Goal: Transaction & Acquisition: Purchase product/service

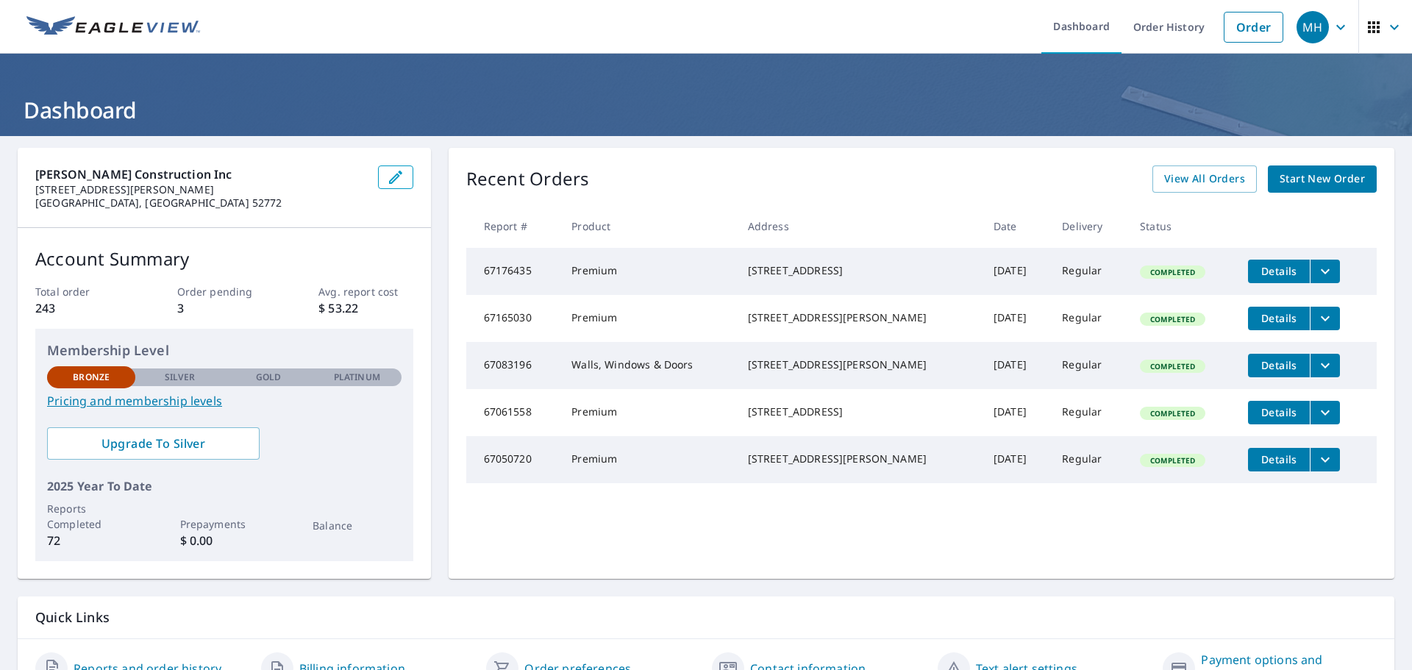
click at [1314, 169] on link "Start New Order" at bounding box center [1321, 178] width 109 height 27
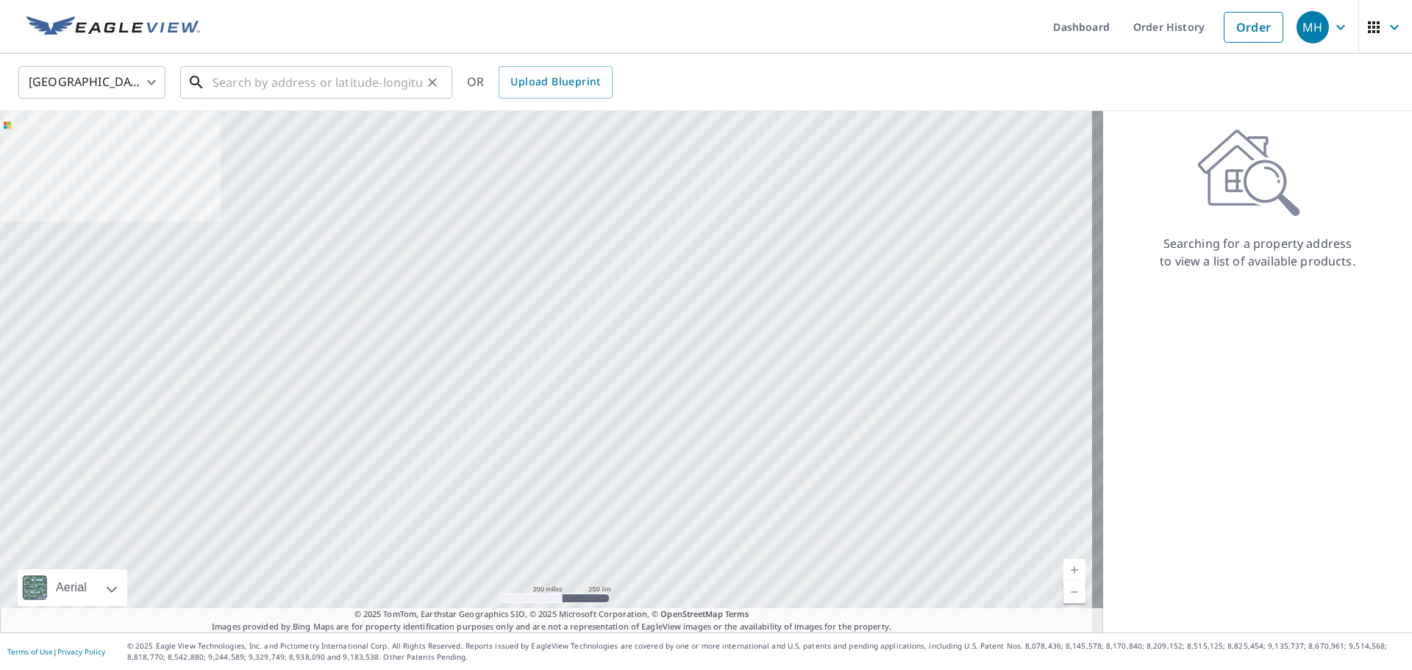
click at [249, 80] on input "text" at bounding box center [317, 82] width 210 height 41
paste input "25384 105th Street Columbus Junction, IA 52738"
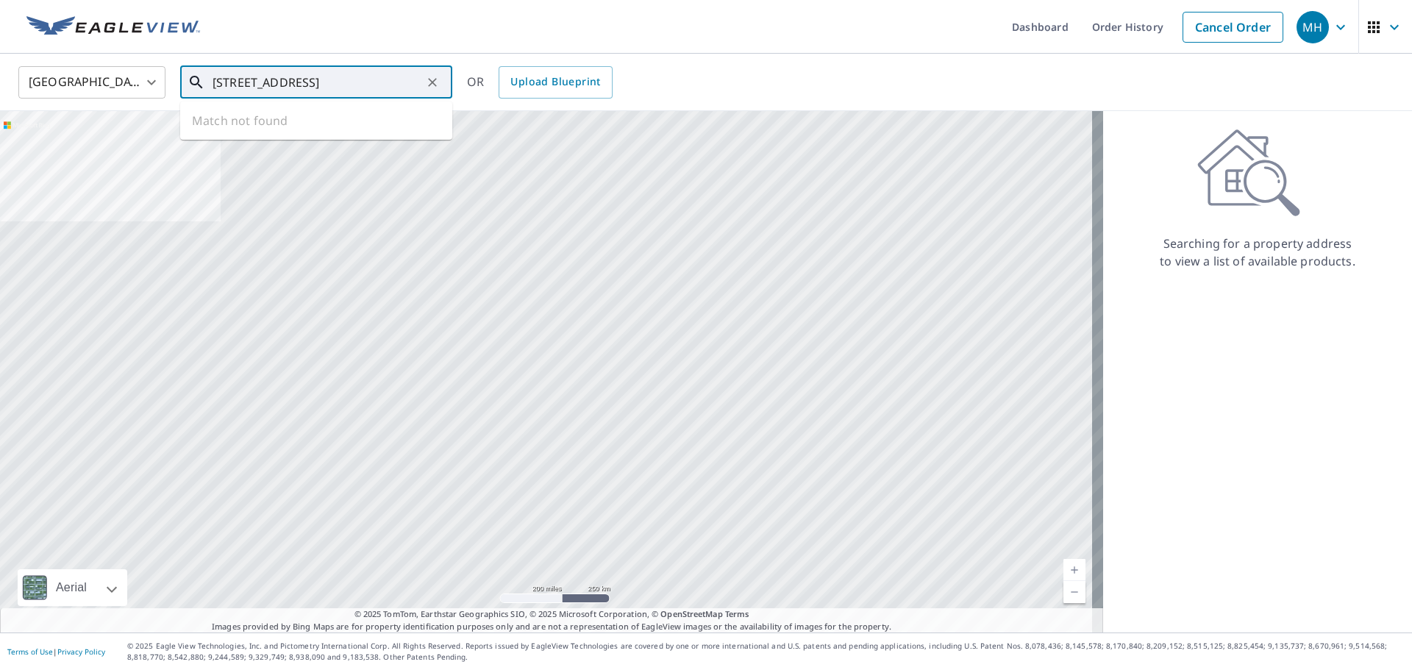
scroll to position [0, 61]
click at [311, 129] on span "25384 105th St" at bounding box center [325, 125] width 231 height 18
type input "25384 105th St Columbus Junction, IA 52738"
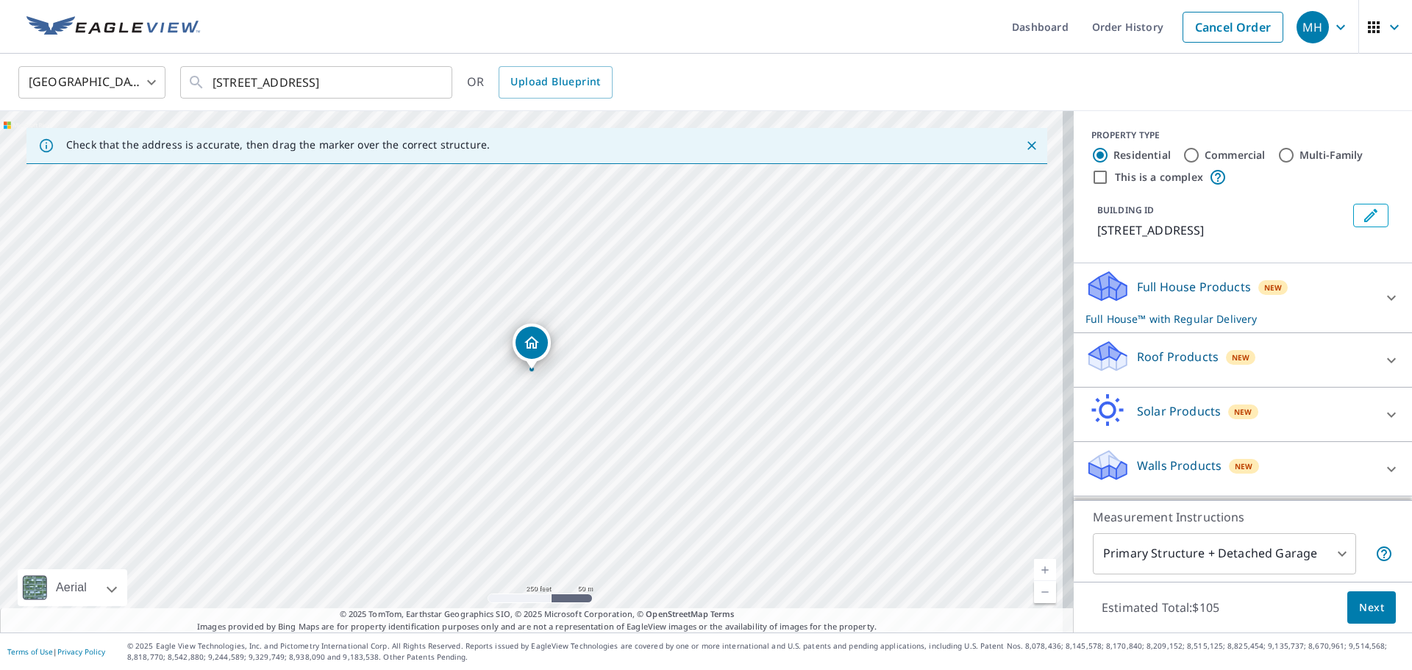
scroll to position [14, 0]
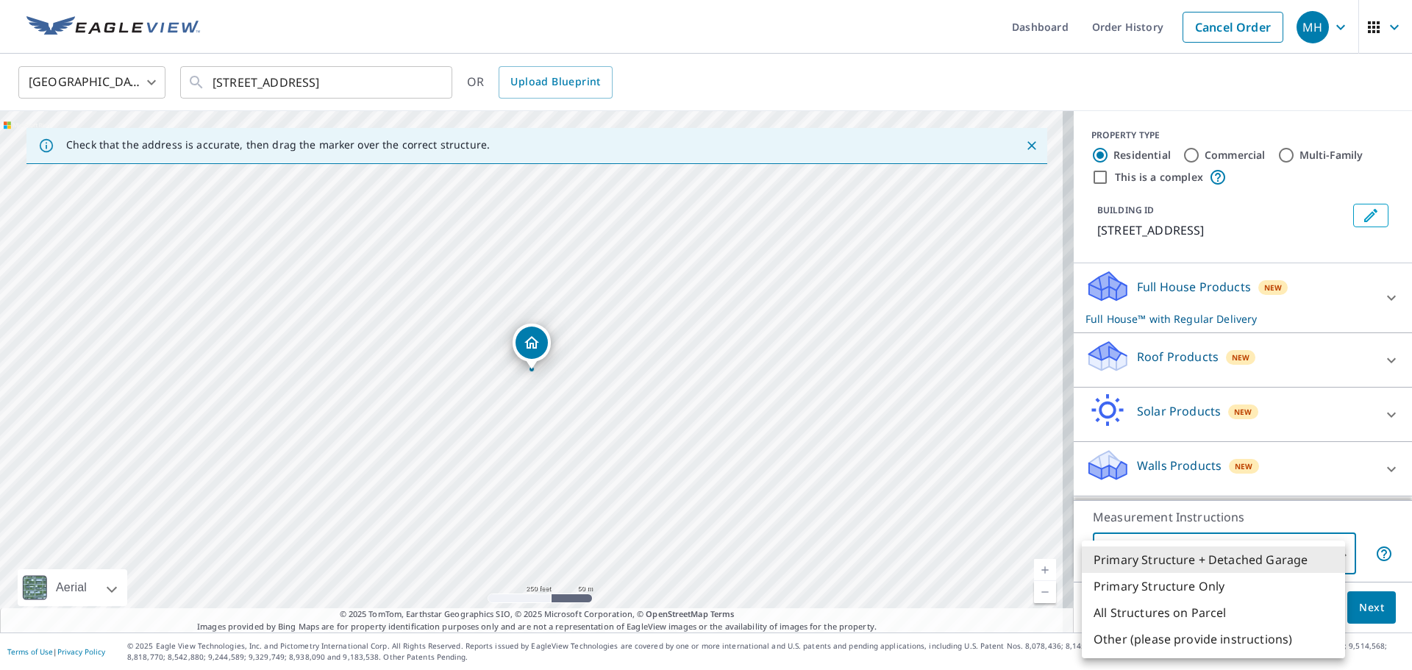
click at [1334, 553] on body "MH MH Dashboard Order History Cancel Order MH United States US ​ 25384 105th St…" at bounding box center [706, 335] width 1412 height 670
click at [1296, 551] on li "Primary Structure + Detached Garage" at bounding box center [1212, 559] width 263 height 26
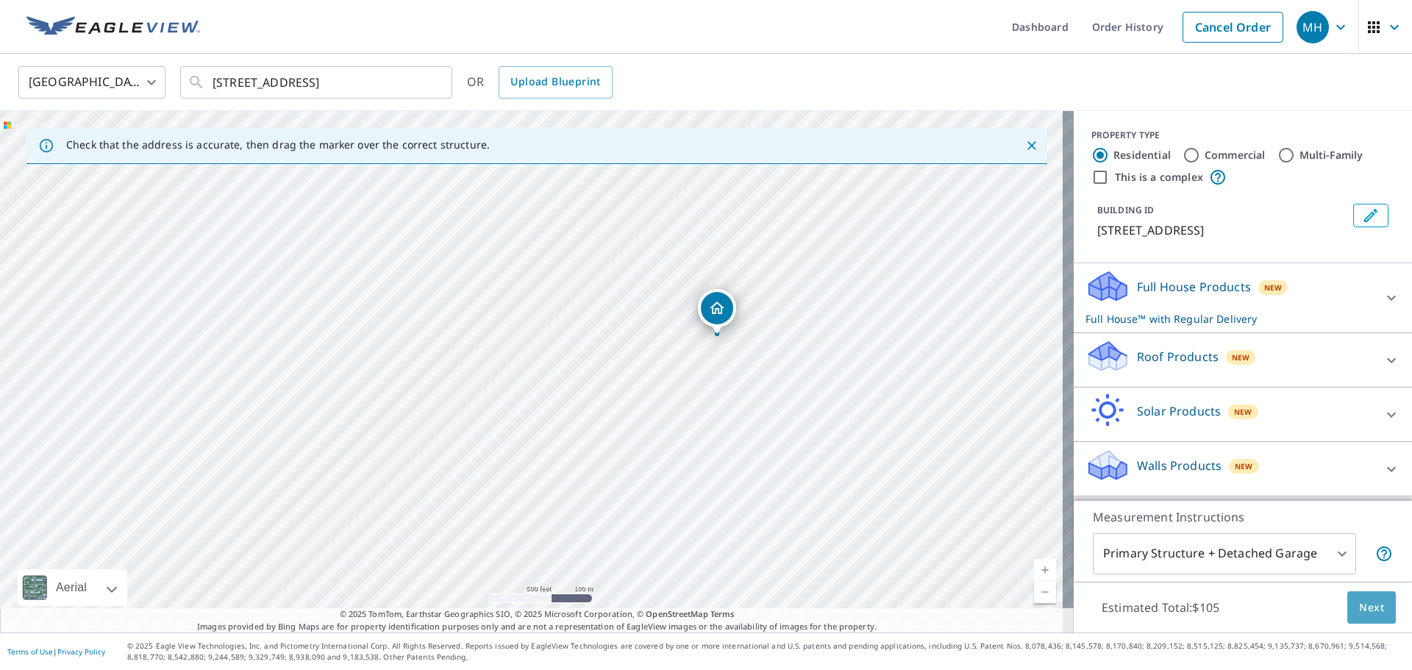
click at [1359, 604] on span "Next" at bounding box center [1371, 607] width 25 height 18
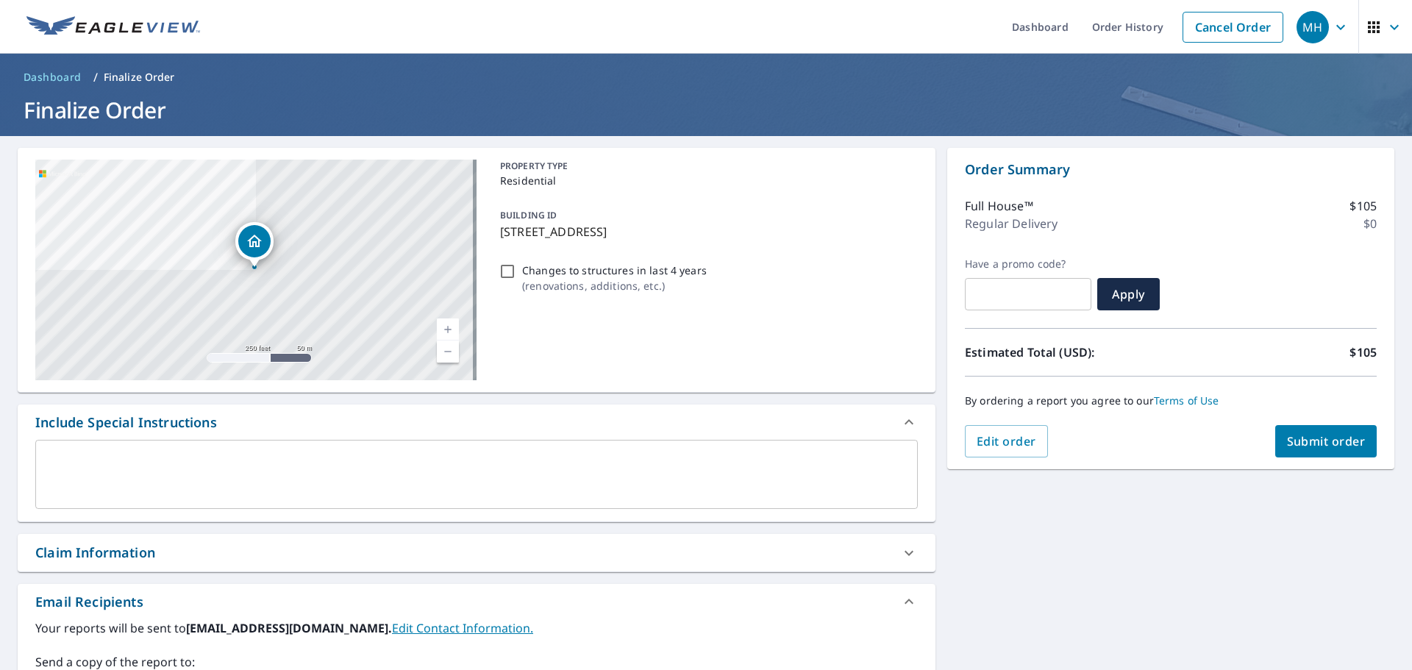
click at [1298, 443] on span "Submit order" at bounding box center [1326, 441] width 79 height 16
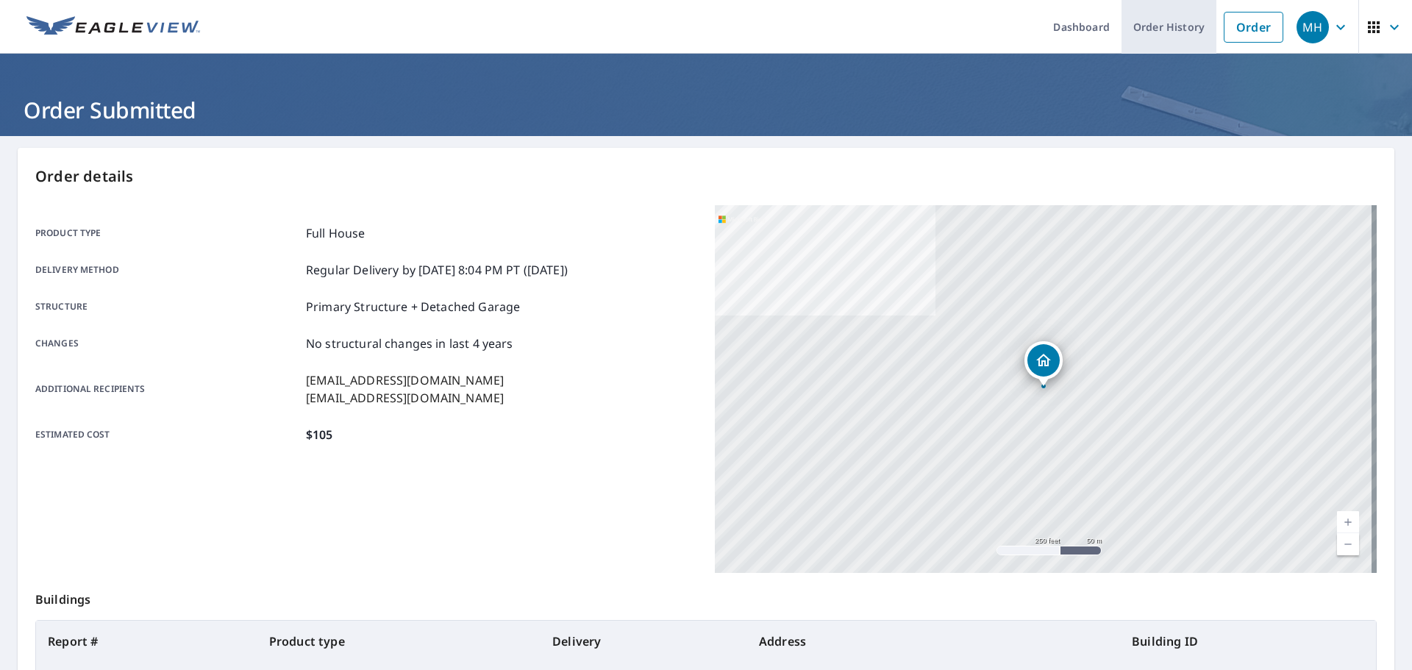
click at [1153, 29] on link "Order History" at bounding box center [1168, 27] width 95 height 54
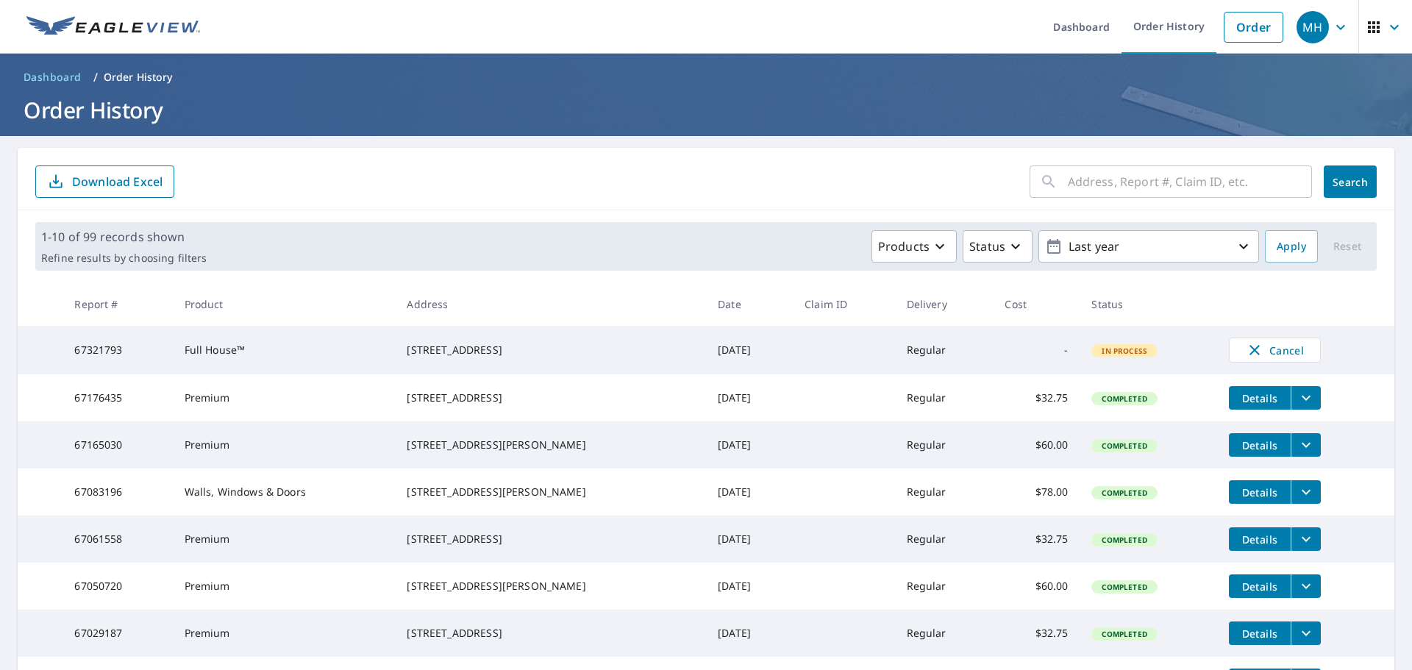
click at [1299, 397] on icon "filesDropdownBtn-67176435" at bounding box center [1306, 398] width 18 height 18
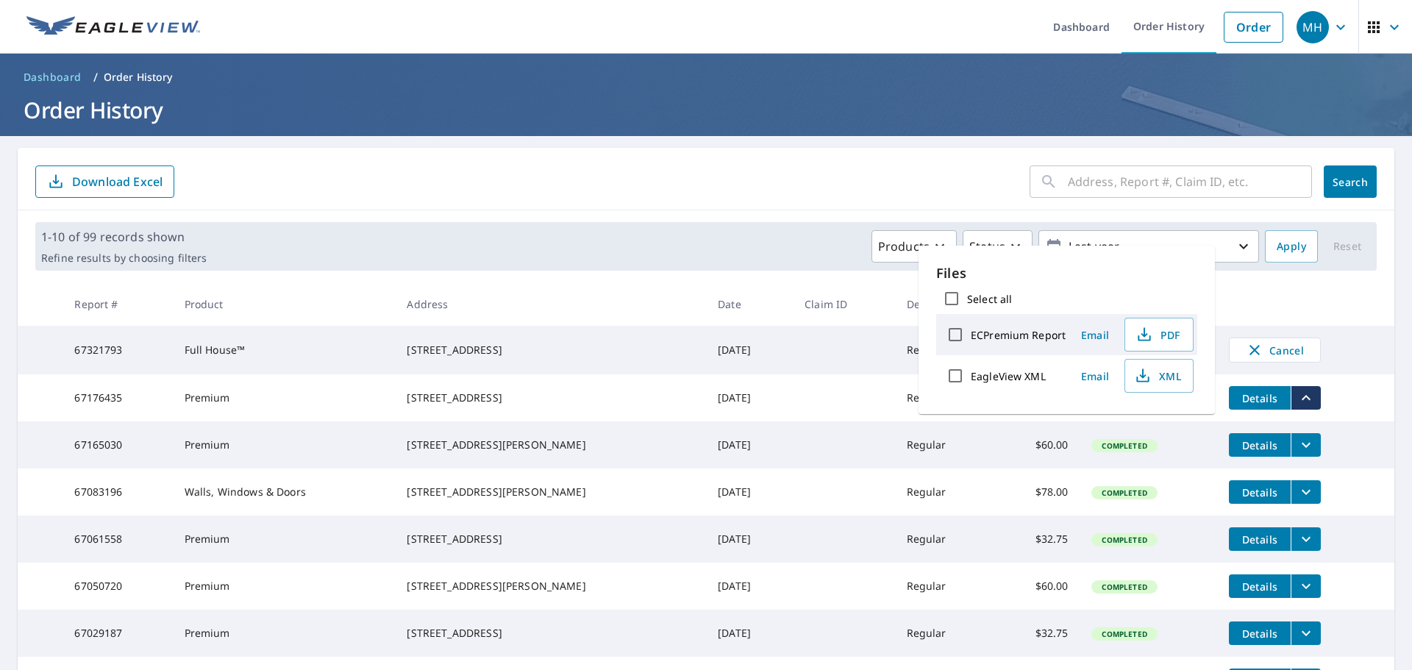
click at [1361, 415] on td "Details" at bounding box center [1305, 397] width 177 height 47
